Goal: Information Seeking & Learning: Learn about a topic

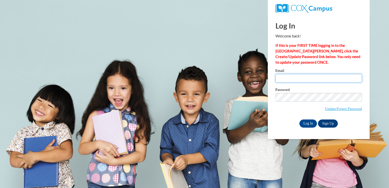
click at [297, 78] on input "Email" at bounding box center [318, 78] width 86 height 9
type input "krmckenzie@valdosta.edu"
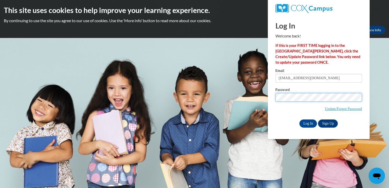
click at [299, 119] on input "Log In" at bounding box center [308, 123] width 18 height 8
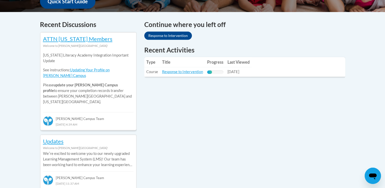
scroll to position [204, 0]
click at [179, 72] on link "Response to Intervention" at bounding box center [182, 72] width 41 height 4
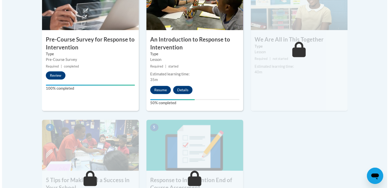
scroll to position [193, 0]
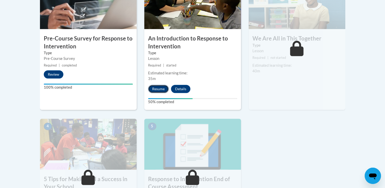
click at [160, 86] on button "Resume" at bounding box center [158, 89] width 21 height 8
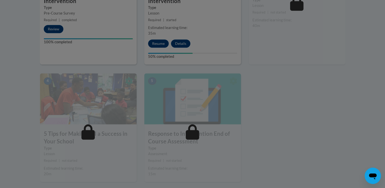
scroll to position [240, 0]
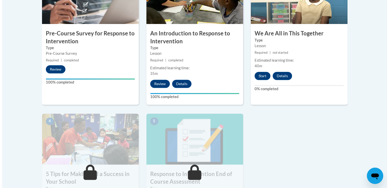
scroll to position [206, 0]
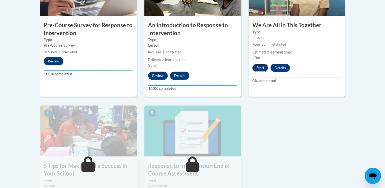
click at [259, 67] on button "Start" at bounding box center [260, 68] width 16 height 8
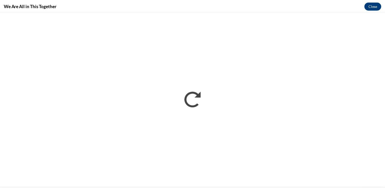
scroll to position [0, 0]
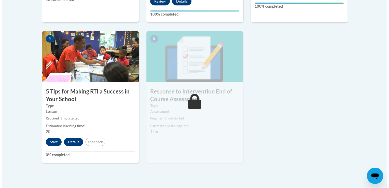
scroll to position [281, 0]
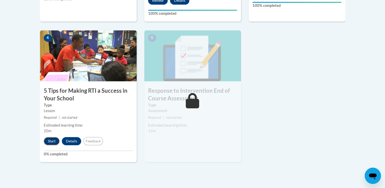
click at [53, 139] on button "Start" at bounding box center [52, 141] width 16 height 8
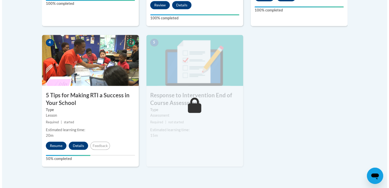
scroll to position [277, 0]
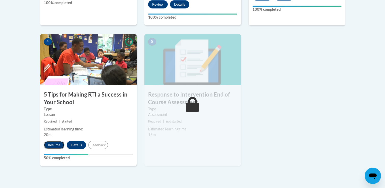
click at [53, 142] on button "Resume" at bounding box center [54, 145] width 21 height 8
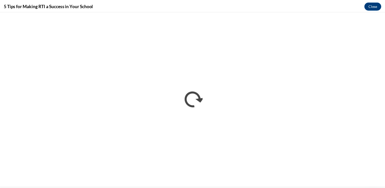
scroll to position [0, 0]
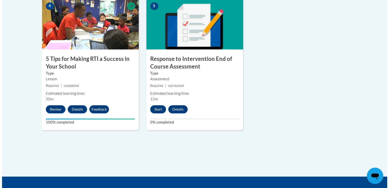
scroll to position [337, 0]
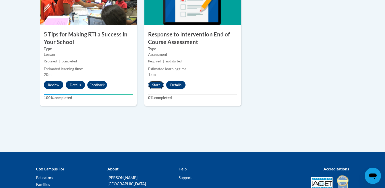
click at [158, 82] on button "Start" at bounding box center [156, 85] width 16 height 8
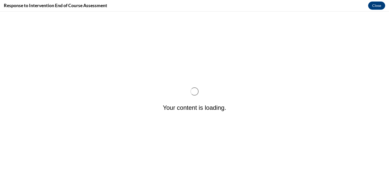
scroll to position [0, 0]
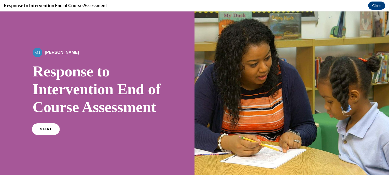
click at [48, 135] on link "START" at bounding box center [46, 129] width 28 height 12
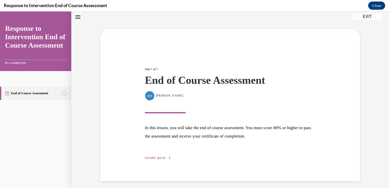
scroll to position [18, 0]
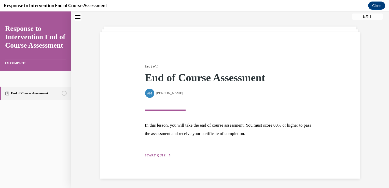
click at [160, 152] on div "Step 1 of 1 End of Course Assessment By Alexander Mackey Alexander Mackey In th…" at bounding box center [230, 105] width 178 height 106
click at [158, 154] on span "START QUIZ" at bounding box center [155, 155] width 21 height 4
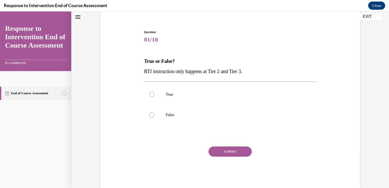
scroll to position [41, 0]
click at [152, 110] on label "False" at bounding box center [230, 115] width 172 height 20
click at [152, 112] on input "False" at bounding box center [151, 114] width 5 height 5
radio input "true"
click at [218, 148] on button "SUBMIT" at bounding box center [229, 151] width 43 height 10
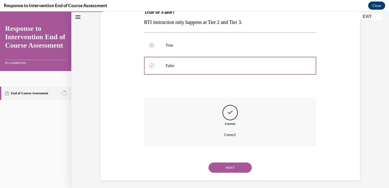
scroll to position [92, 0]
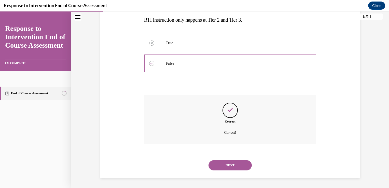
click at [223, 162] on button "NEXT" at bounding box center [229, 165] width 43 height 10
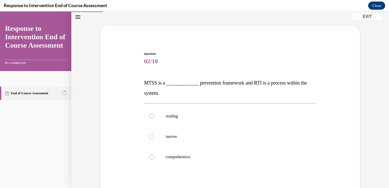
scroll to position [19, 0]
click at [161, 152] on label "comprehensive" at bounding box center [230, 156] width 172 height 20
click at [154, 154] on input "comprehensive" at bounding box center [151, 156] width 5 height 5
radio input "true"
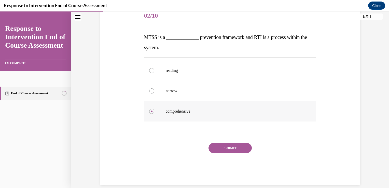
scroll to position [71, 0]
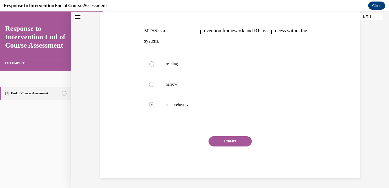
click at [242, 141] on button "SUBMIT" at bounding box center [229, 141] width 43 height 10
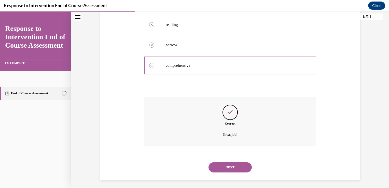
scroll to position [113, 0]
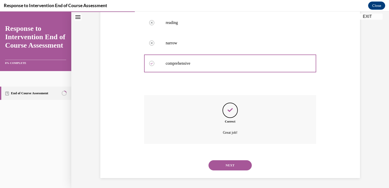
click at [231, 164] on button "NEXT" at bounding box center [229, 165] width 43 height 10
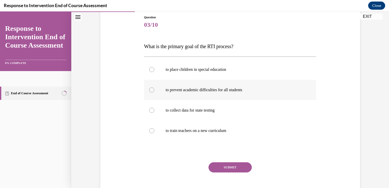
scroll to position [54, 0]
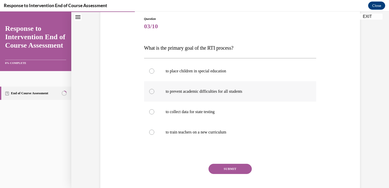
click at [222, 92] on p "to prevent academic difficulties for all students" at bounding box center [235, 91] width 138 height 5
click at [154, 92] on input "to prevent academic difficulties for all students" at bounding box center [151, 91] width 5 height 5
radio input "true"
click at [235, 167] on button "SUBMIT" at bounding box center [229, 169] width 43 height 10
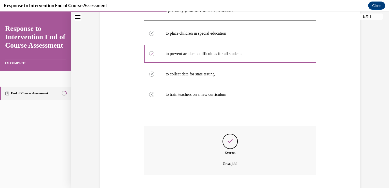
scroll to position [123, 0]
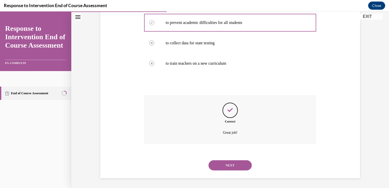
click at [224, 164] on button "NEXT" at bounding box center [229, 165] width 43 height 10
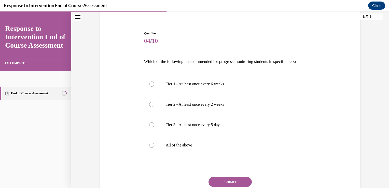
scroll to position [40, 0]
click at [196, 144] on p "All of the above" at bounding box center [235, 144] width 138 height 5
click at [154, 144] on input "All of the above" at bounding box center [151, 144] width 5 height 5
radio input "true"
click at [222, 181] on button "SUBMIT" at bounding box center [229, 181] width 43 height 10
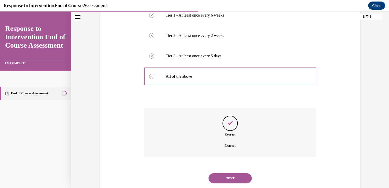
scroll to position [121, 0]
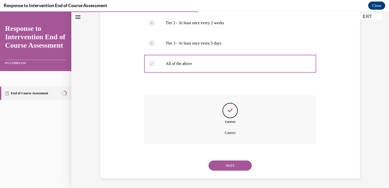
click at [218, 166] on button "NEXT" at bounding box center [229, 165] width 43 height 10
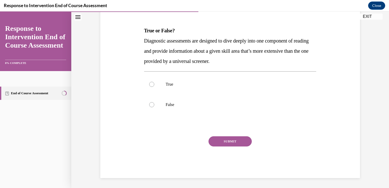
scroll to position [71, 0]
click at [152, 84] on div at bounding box center [151, 84] width 5 height 5
click at [152, 84] on input "True" at bounding box center [151, 84] width 5 height 5
radio input "true"
click at [228, 145] on button "SUBMIT" at bounding box center [229, 141] width 43 height 10
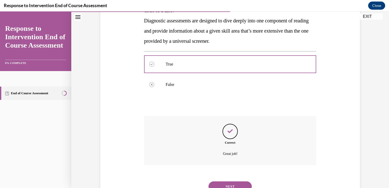
scroll to position [113, 0]
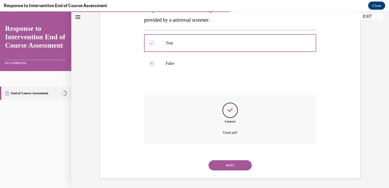
click at [224, 166] on button "NEXT" at bounding box center [229, 165] width 43 height 10
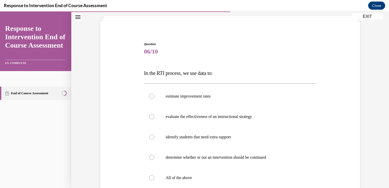
scroll to position [34, 0]
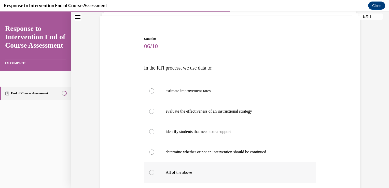
click at [172, 169] on label "All of the above" at bounding box center [230, 172] width 172 height 20
click at [154, 170] on input "All of the above" at bounding box center [151, 172] width 5 height 5
radio input "true"
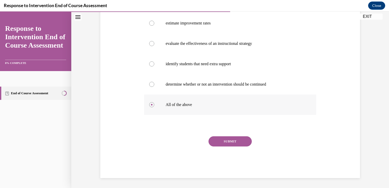
scroll to position [102, 0]
click at [231, 141] on button "SUBMIT" at bounding box center [229, 141] width 43 height 10
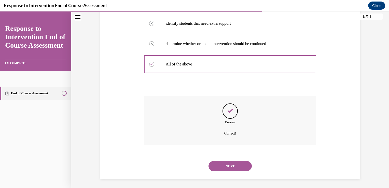
scroll to position [143, 0]
click at [223, 166] on button "NEXT" at bounding box center [229, 165] width 43 height 10
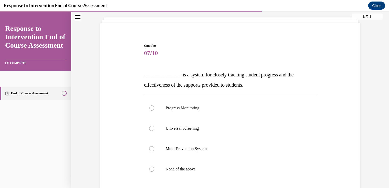
scroll to position [28, 0]
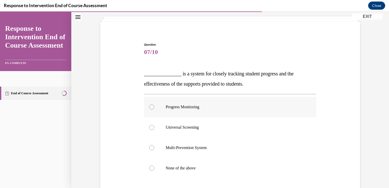
click at [206, 111] on label "Progress Monitoring" at bounding box center [230, 107] width 172 height 20
click at [154, 109] on input "Progress Monitoring" at bounding box center [151, 106] width 5 height 5
radio input "true"
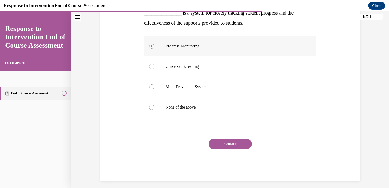
scroll to position [92, 0]
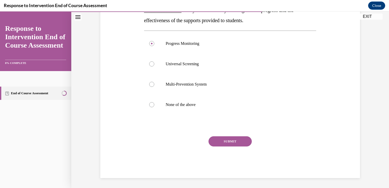
click at [228, 142] on button "SUBMIT" at bounding box center [229, 141] width 43 height 10
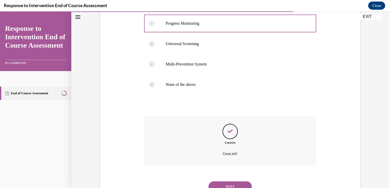
scroll to position [133, 0]
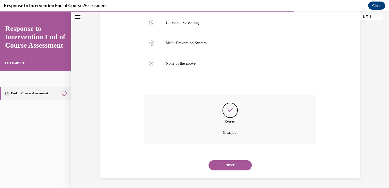
click at [230, 164] on button "NEXT" at bounding box center [229, 165] width 43 height 10
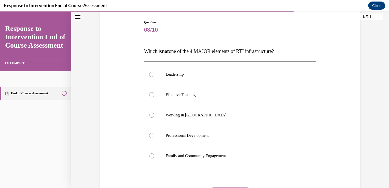
scroll to position [51, 0]
click at [222, 114] on p "Working in Silos" at bounding box center [235, 114] width 138 height 5
click at [154, 114] on input "Working in Silos" at bounding box center [151, 114] width 5 height 5
radio input "true"
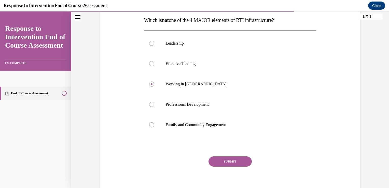
click at [227, 159] on button "SUBMIT" at bounding box center [229, 161] width 43 height 10
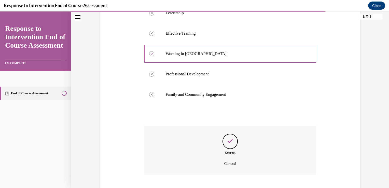
scroll to position [143, 0]
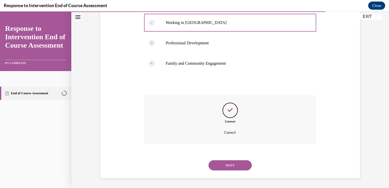
click at [220, 169] on button "NEXT" at bounding box center [229, 165] width 43 height 10
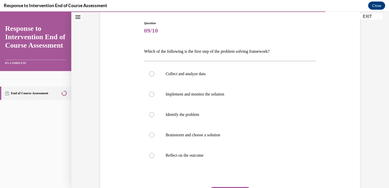
scroll to position [52, 0]
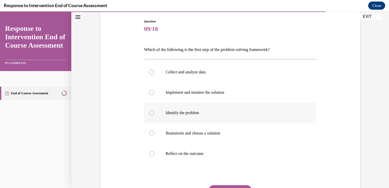
click at [215, 116] on label "Identify the problem" at bounding box center [230, 112] width 172 height 20
click at [154, 115] on input "Identify the problem" at bounding box center [151, 112] width 5 height 5
radio input "true"
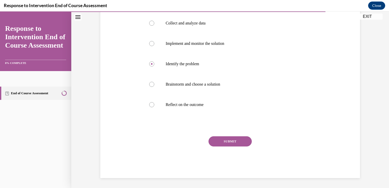
click at [231, 143] on button "SUBMIT" at bounding box center [229, 141] width 43 height 10
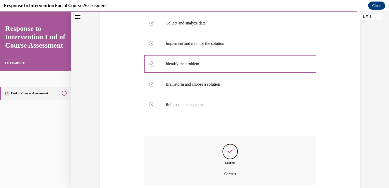
scroll to position [141, 0]
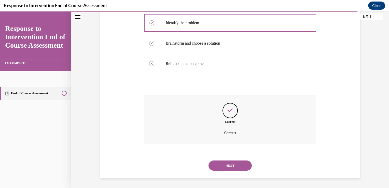
click at [219, 166] on button "NEXT" at bounding box center [229, 165] width 43 height 10
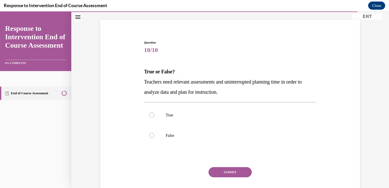
scroll to position [29, 0]
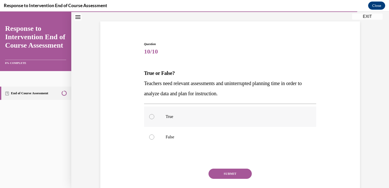
click at [190, 116] on p "True" at bounding box center [235, 116] width 138 height 5
click at [154, 116] on input "True" at bounding box center [151, 116] width 5 height 5
radio input "true"
click at [232, 180] on div "SUBMIT" at bounding box center [230, 180] width 172 height 25
click at [233, 174] on button "SUBMIT" at bounding box center [229, 173] width 43 height 10
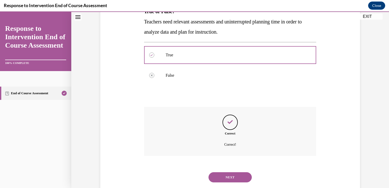
scroll to position [102, 0]
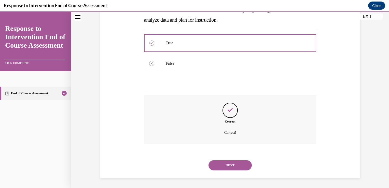
click at [225, 165] on button "NEXT" at bounding box center [229, 165] width 43 height 10
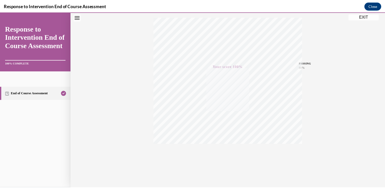
scroll to position [84, 0]
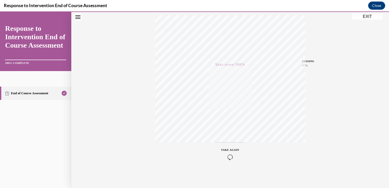
click at [367, 16] on button "EXIT" at bounding box center [367, 16] width 31 height 6
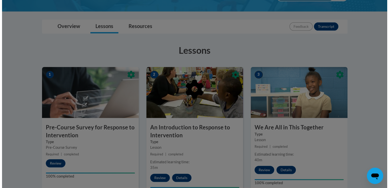
scroll to position [0, 0]
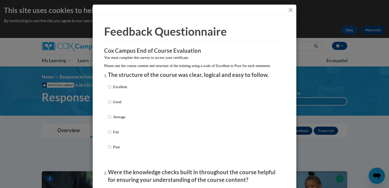
click at [109, 92] on label "Excellent" at bounding box center [117, 91] width 19 height 14
click at [109, 90] on input "Excellent" at bounding box center [109, 87] width 3 height 6
radio input "true"
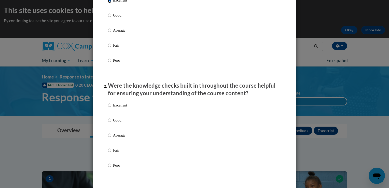
scroll to position [87, 0]
click at [112, 115] on label "Excellent" at bounding box center [117, 108] width 19 height 14
click at [111, 107] on input "Excellent" at bounding box center [109, 104] width 3 height 6
radio input "true"
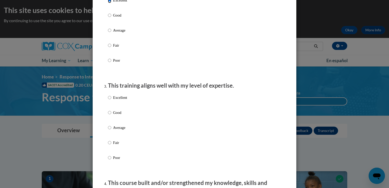
scroll to position [193, 0]
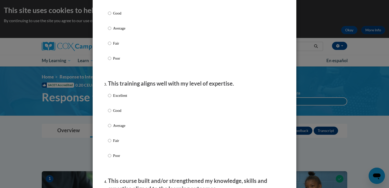
click at [115, 98] on p "Excellent" at bounding box center [120, 96] width 14 height 6
click at [111, 98] on input "Excellent" at bounding box center [109, 96] width 3 height 6
radio input "true"
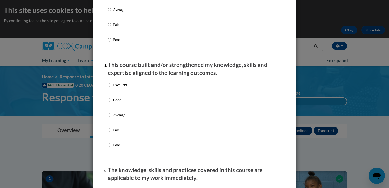
scroll to position [311, 0]
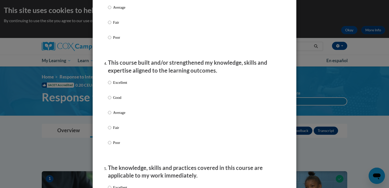
click at [115, 84] on div "Excellent Good Average Fair Poor" at bounding box center [117, 116] width 19 height 79
click at [113, 85] on p "Excellent" at bounding box center [120, 83] width 14 height 6
click at [111, 85] on input "Excellent" at bounding box center [109, 83] width 3 height 6
radio input "true"
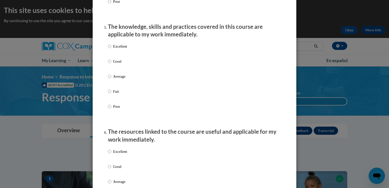
scroll to position [455, 0]
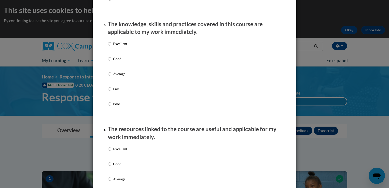
click at [115, 47] on p "Excellent" at bounding box center [120, 44] width 14 height 6
click at [111, 47] on input "Excellent" at bounding box center [109, 44] width 3 height 6
radio input "true"
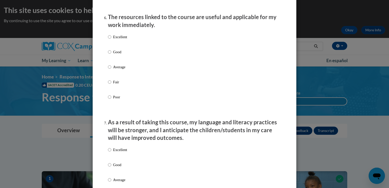
scroll to position [567, 0]
click at [116, 47] on label "Excellent" at bounding box center [117, 41] width 19 height 14
click at [111, 39] on input "Excellent" at bounding box center [109, 37] width 3 height 6
radio input "true"
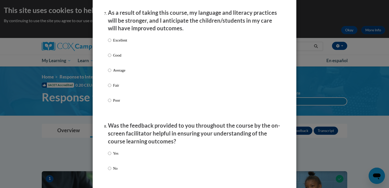
click at [116, 43] on p "Excellent" at bounding box center [120, 40] width 14 height 6
click at [111, 43] on input "Excellent" at bounding box center [109, 40] width 3 height 6
radio input "true"
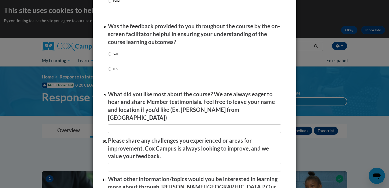
scroll to position [775, 0]
click at [115, 57] on p "Yes" at bounding box center [115, 54] width 5 height 6
click at [111, 57] on input "Yes" at bounding box center [109, 54] width 3 height 6
radio input "true"
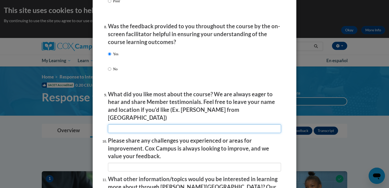
click at [135, 127] on input "textbox" at bounding box center [194, 128] width 173 height 9
type input "na"
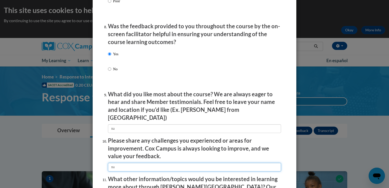
type input "na"
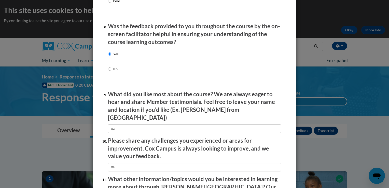
scroll to position [871, 0]
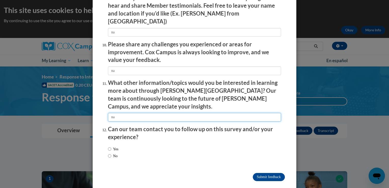
type input "na"
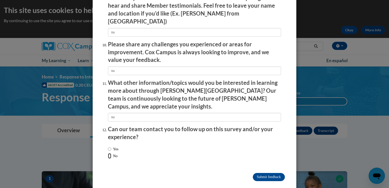
click at [108, 153] on input "No" at bounding box center [109, 156] width 3 height 6
radio input "true"
click at [270, 173] on input "Submit feedback" at bounding box center [269, 177] width 32 height 8
